Goal: Task Accomplishment & Management: Manage account settings

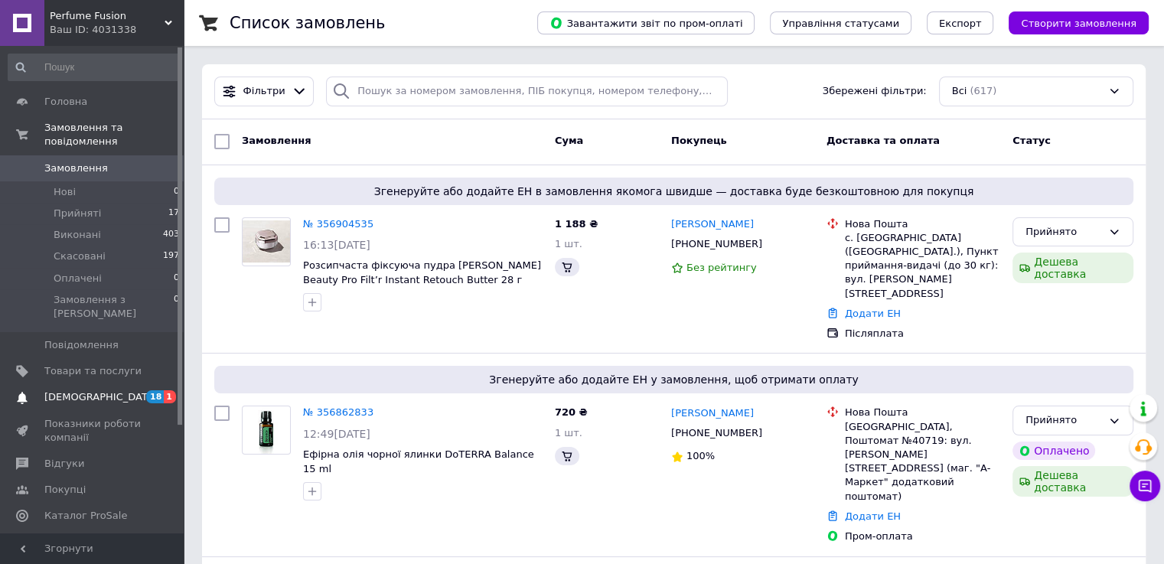
click at [123, 390] on span "[DEMOGRAPHIC_DATA]" at bounding box center [92, 397] width 97 height 14
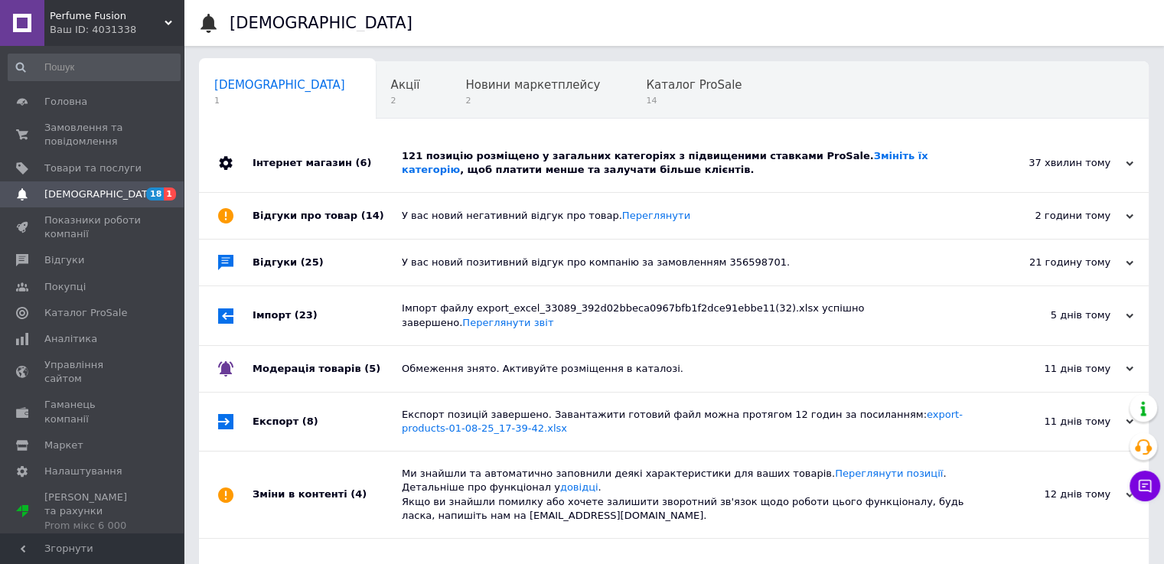
click at [701, 179] on div "121 позицію розміщено у загальних категоріях з підвищеними ставками ProSale. Зм…" at bounding box center [691, 163] width 579 height 58
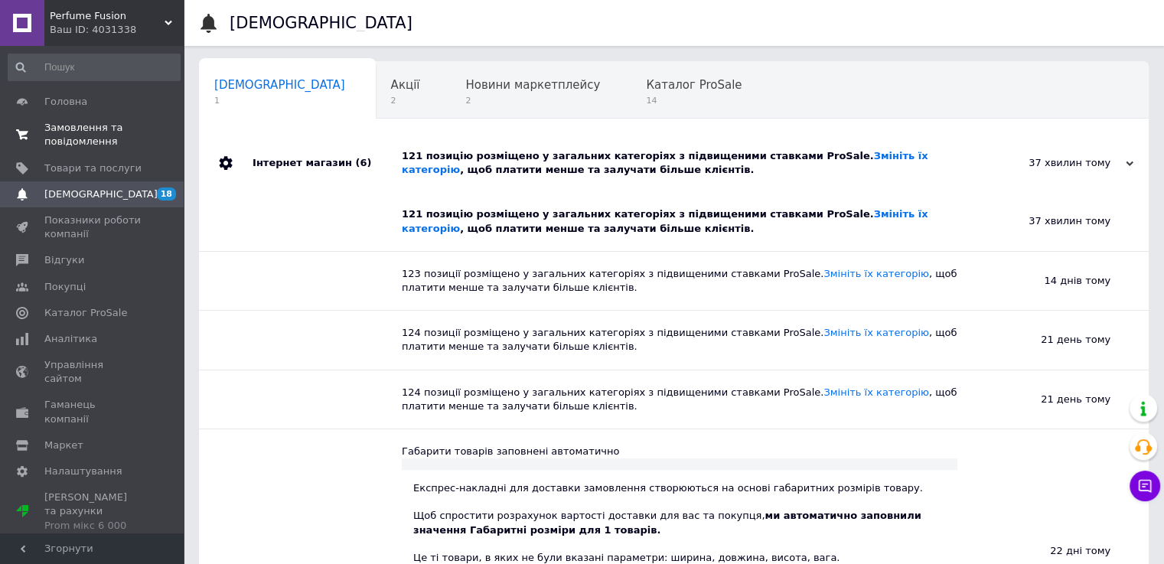
click at [103, 142] on span "Замовлення та повідомлення" at bounding box center [92, 135] width 97 height 28
